Goal: Task Accomplishment & Management: Use online tool/utility

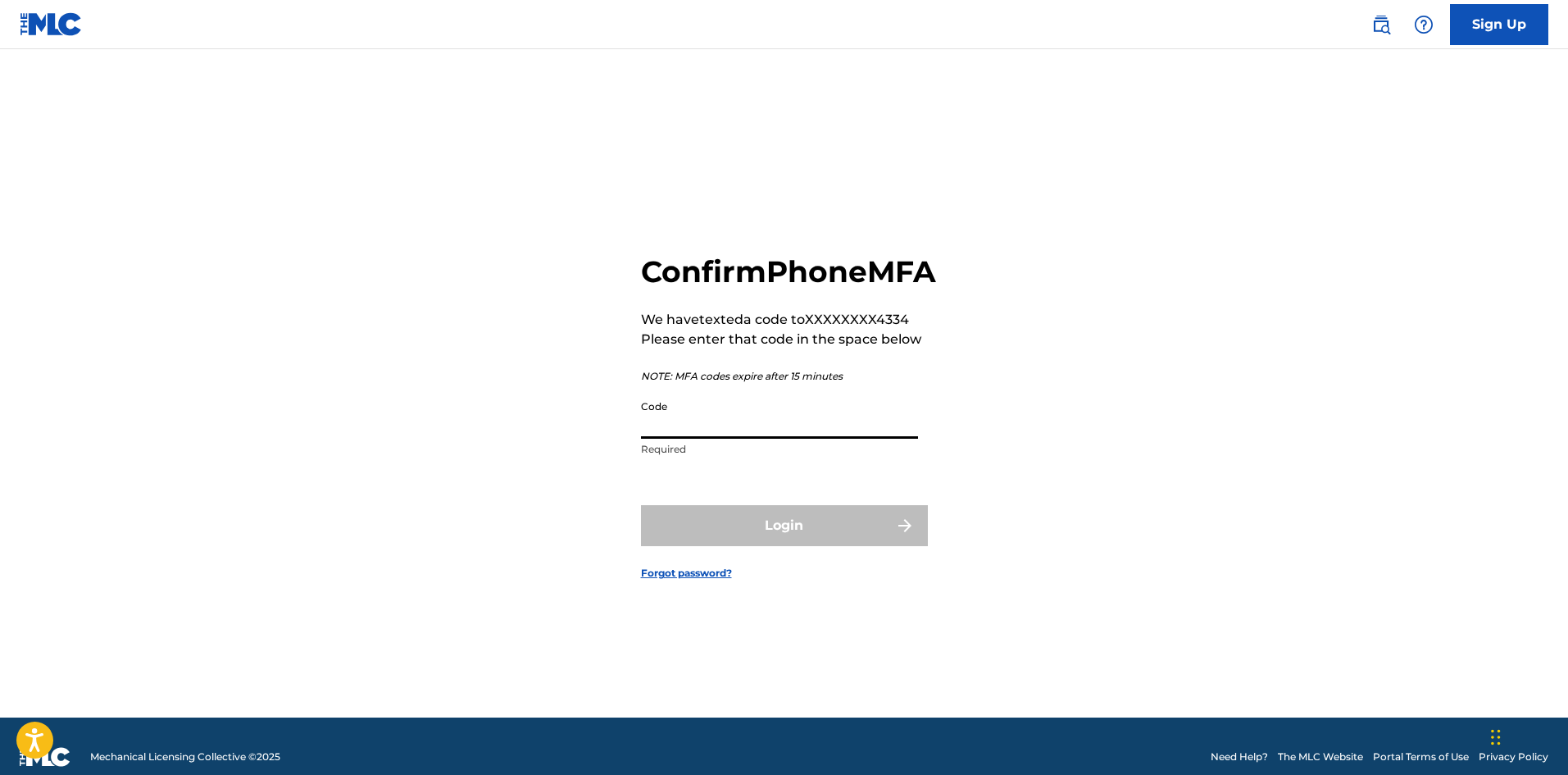
click at [696, 438] on input "Code" at bounding box center [779, 415] width 277 height 47
click at [865, 438] on input "Code" at bounding box center [779, 415] width 277 height 47
click at [707, 439] on input "Code" at bounding box center [779, 415] width 277 height 47
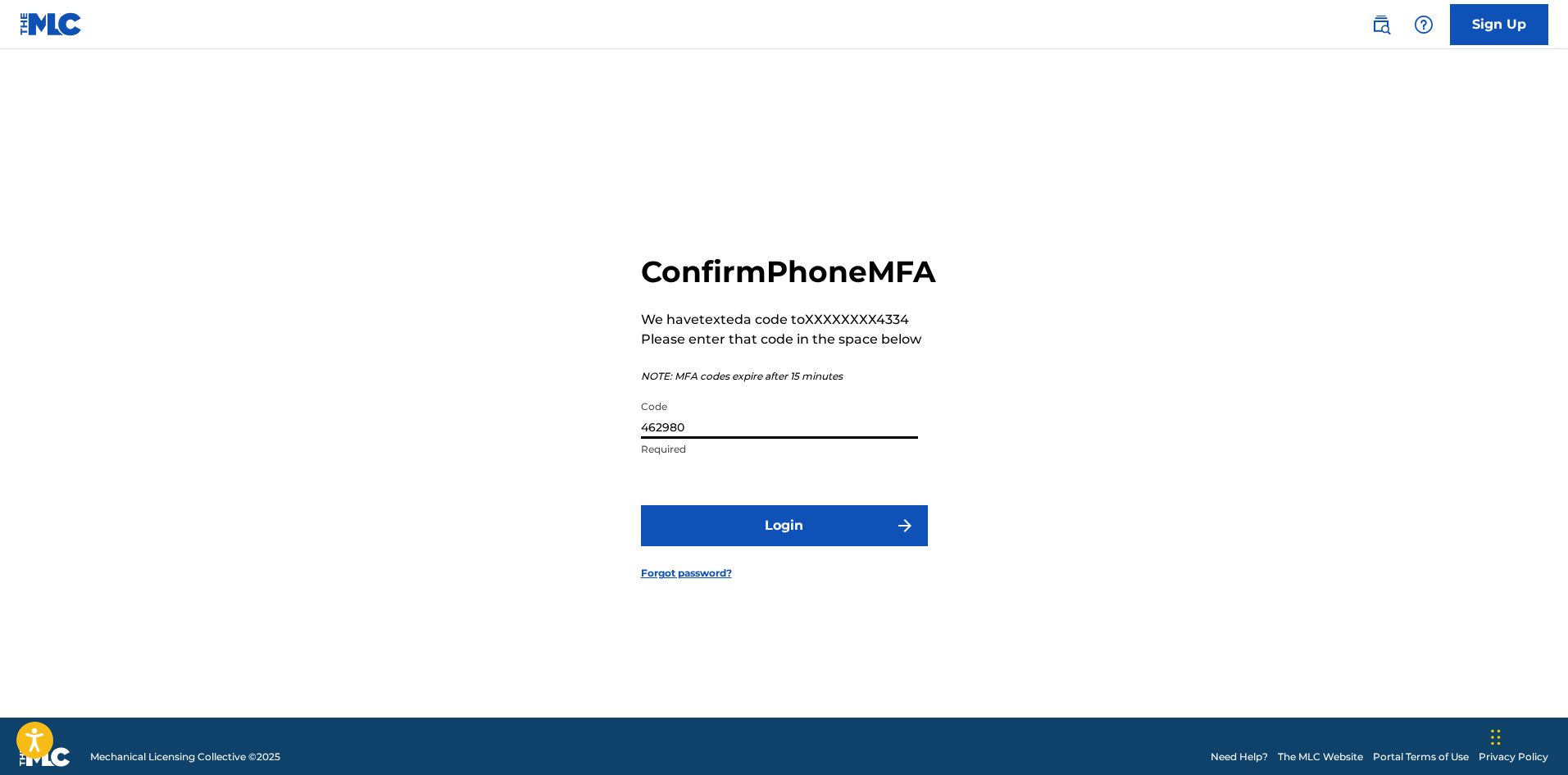
type input "462980"
click at [751, 532] on button "Login" at bounding box center [784, 526] width 287 height 41
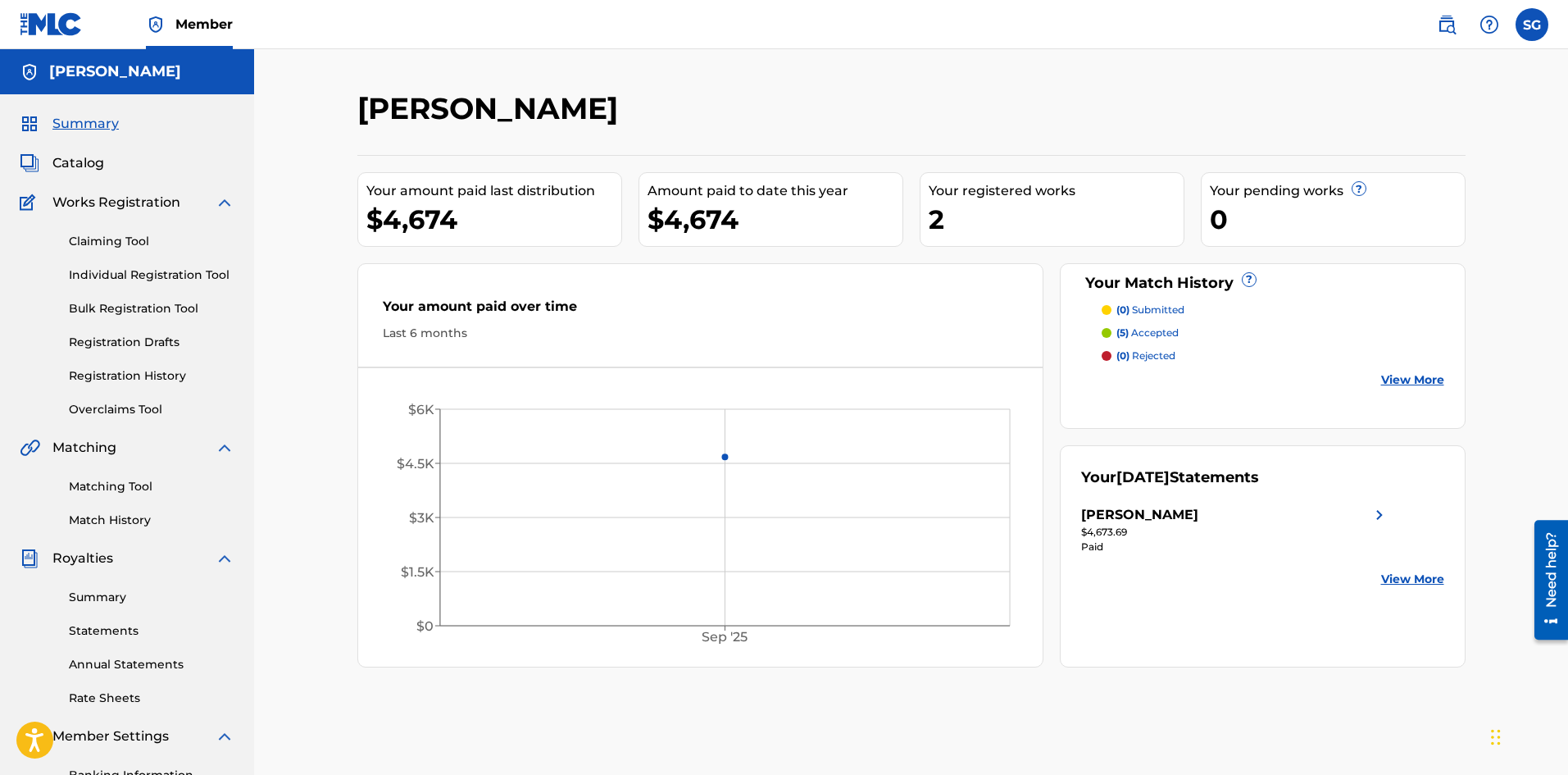
click at [118, 239] on link "Claiming Tool" at bounding box center [151, 241] width 166 height 18
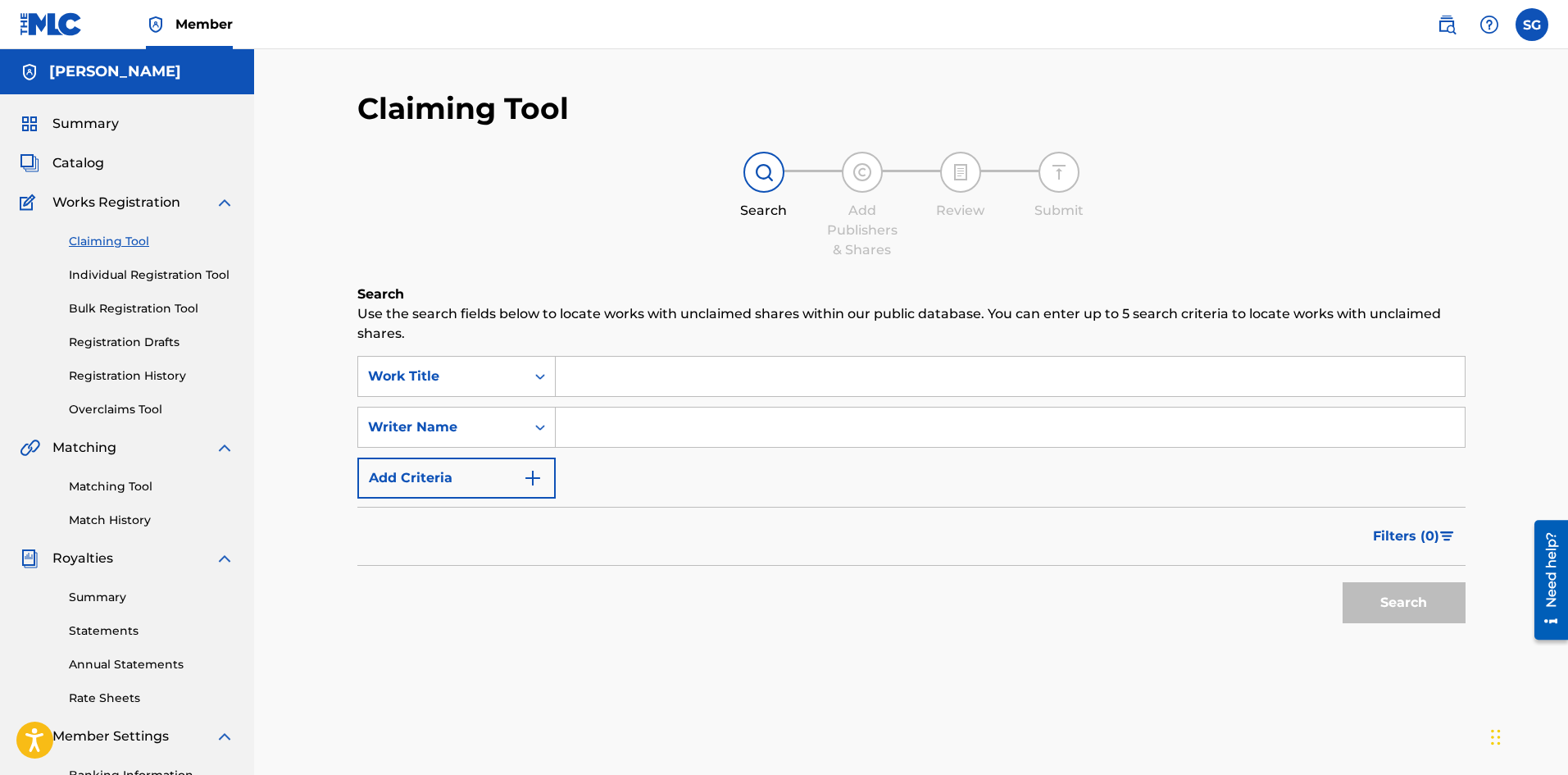
click at [600, 421] on input "Search Form" at bounding box center [1010, 427] width 909 height 40
type input "[PERSON_NAME]"
click at [1398, 607] on button "Search" at bounding box center [1404, 602] width 123 height 41
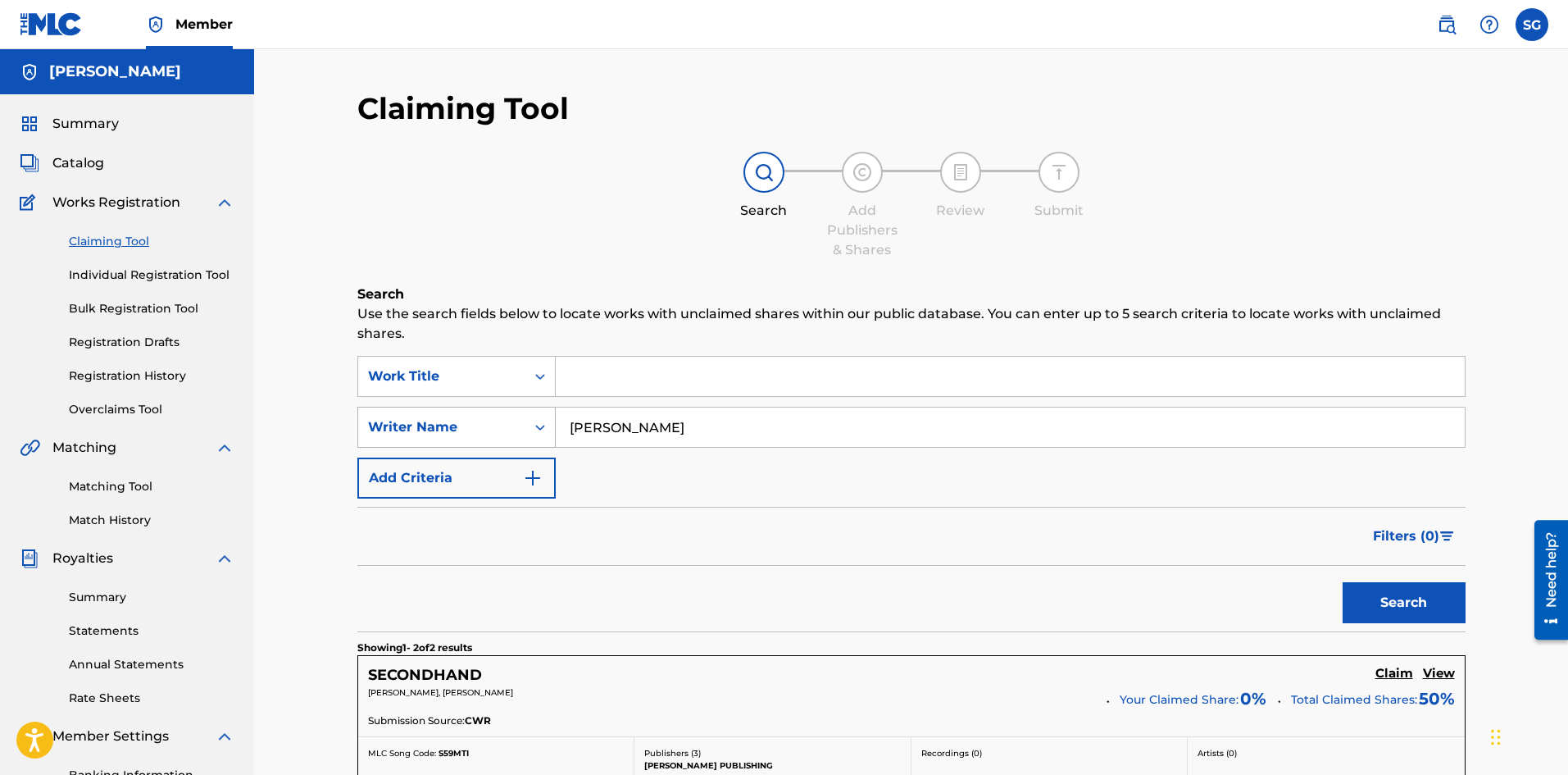
drag, startPoint x: 696, startPoint y: 425, endPoint x: 526, endPoint y: 426, distance: 170.0
click at [526, 426] on div "SearchWithCriteria08a088ce-9bff-4296-ad35-4b9275453e07 Writer Name [PERSON_NAME]" at bounding box center [911, 427] width 1108 height 41
click at [99, 490] on link "Matching Tool" at bounding box center [151, 487] width 166 height 18
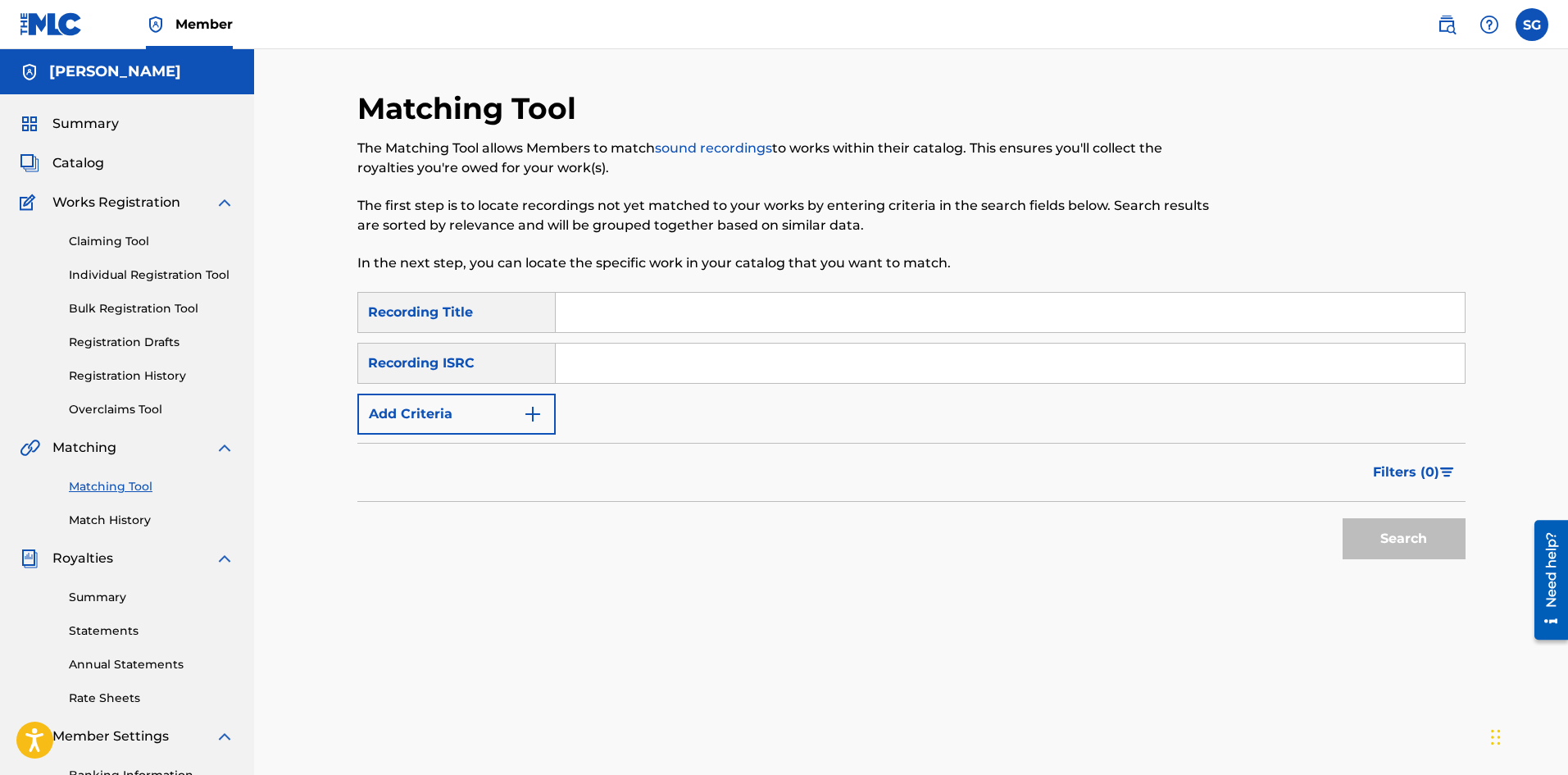
click at [598, 327] on input "Search Form" at bounding box center [1010, 312] width 909 height 40
click at [678, 317] on input "Search Form" at bounding box center [1010, 312] width 909 height 40
click at [591, 315] on input "Search Form" at bounding box center [1010, 312] width 909 height 40
type input "tears to cry"
click at [606, 347] on input "Search Form" at bounding box center [1010, 363] width 909 height 40
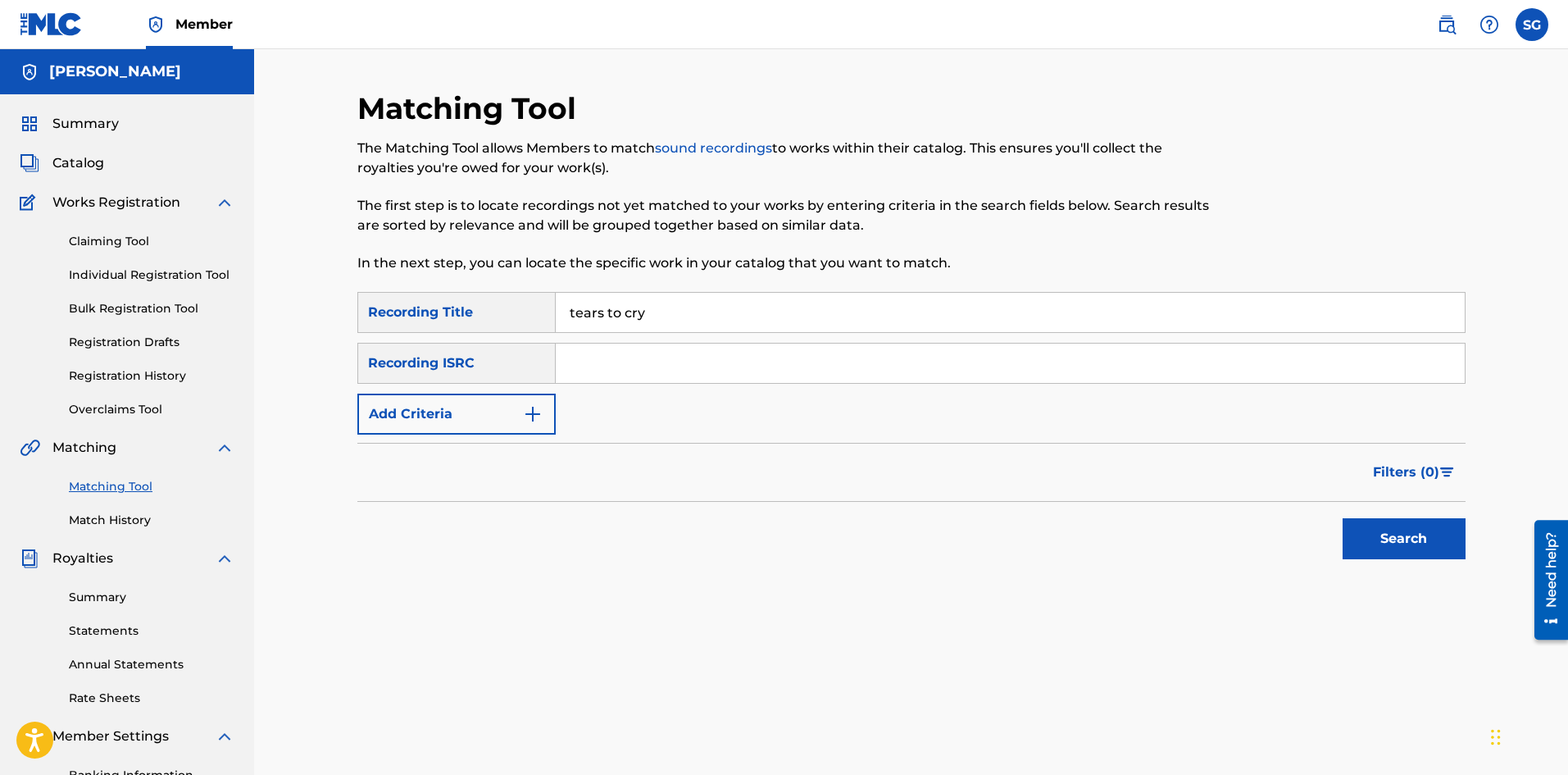
click at [485, 423] on button "Add Criteria" at bounding box center [456, 414] width 198 height 41
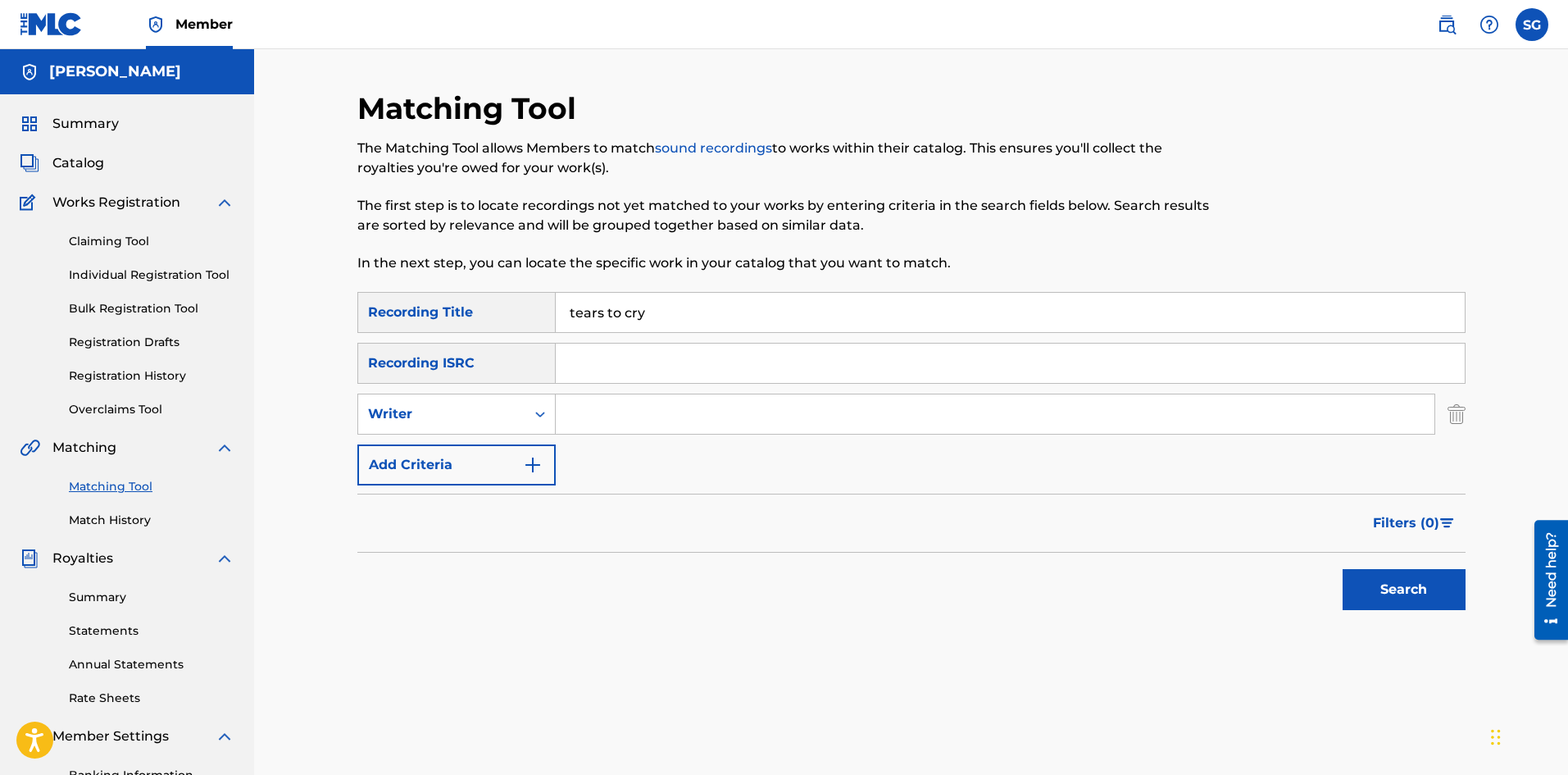
click at [659, 425] on input "Search Form" at bounding box center [995, 414] width 879 height 40
type input "[PERSON_NAME]"
click at [1444, 599] on button "Search" at bounding box center [1404, 589] width 123 height 41
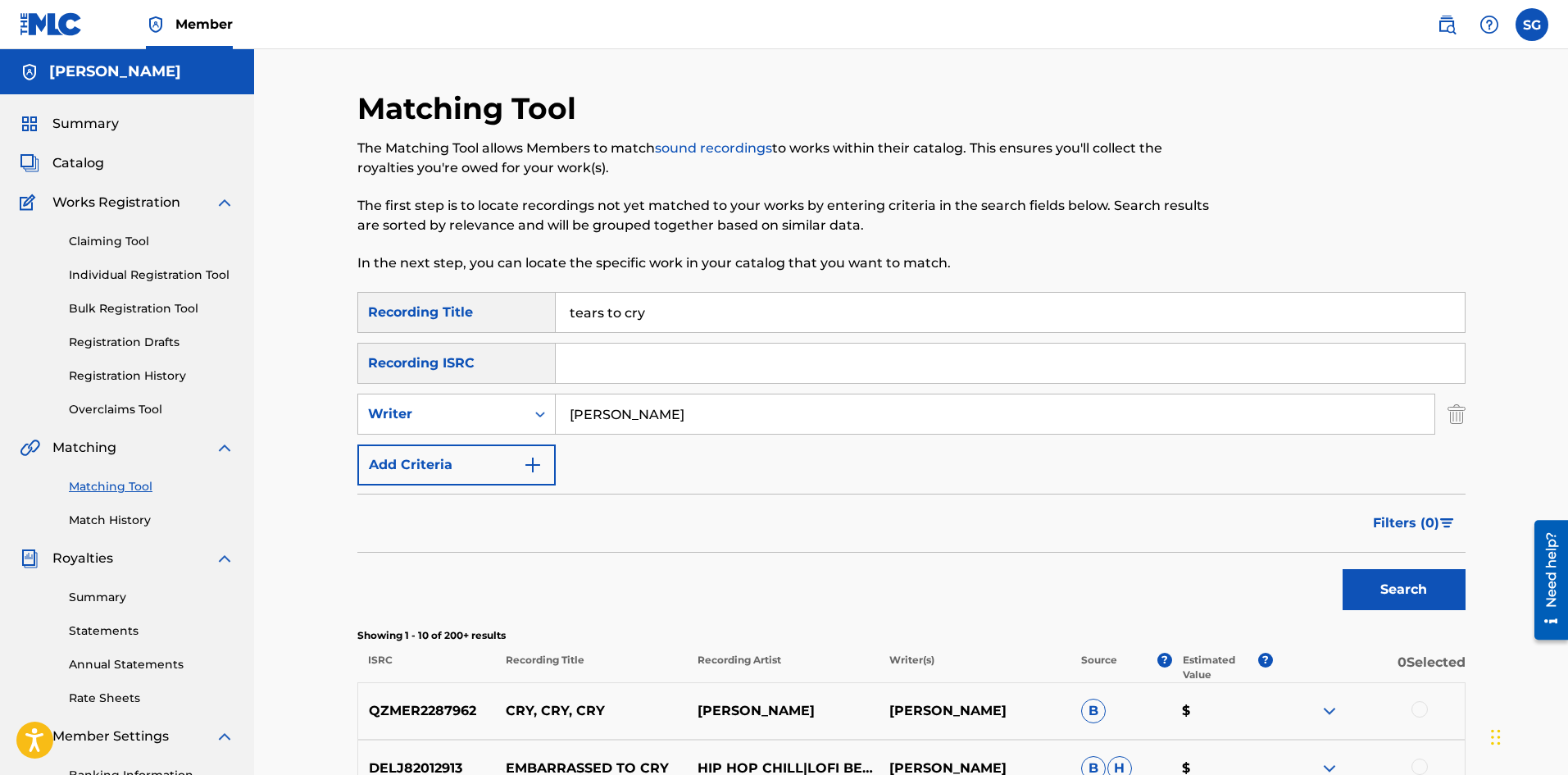
click at [66, 126] on span "Summary" at bounding box center [85, 123] width 66 height 19
